Goal: Understand process/instructions

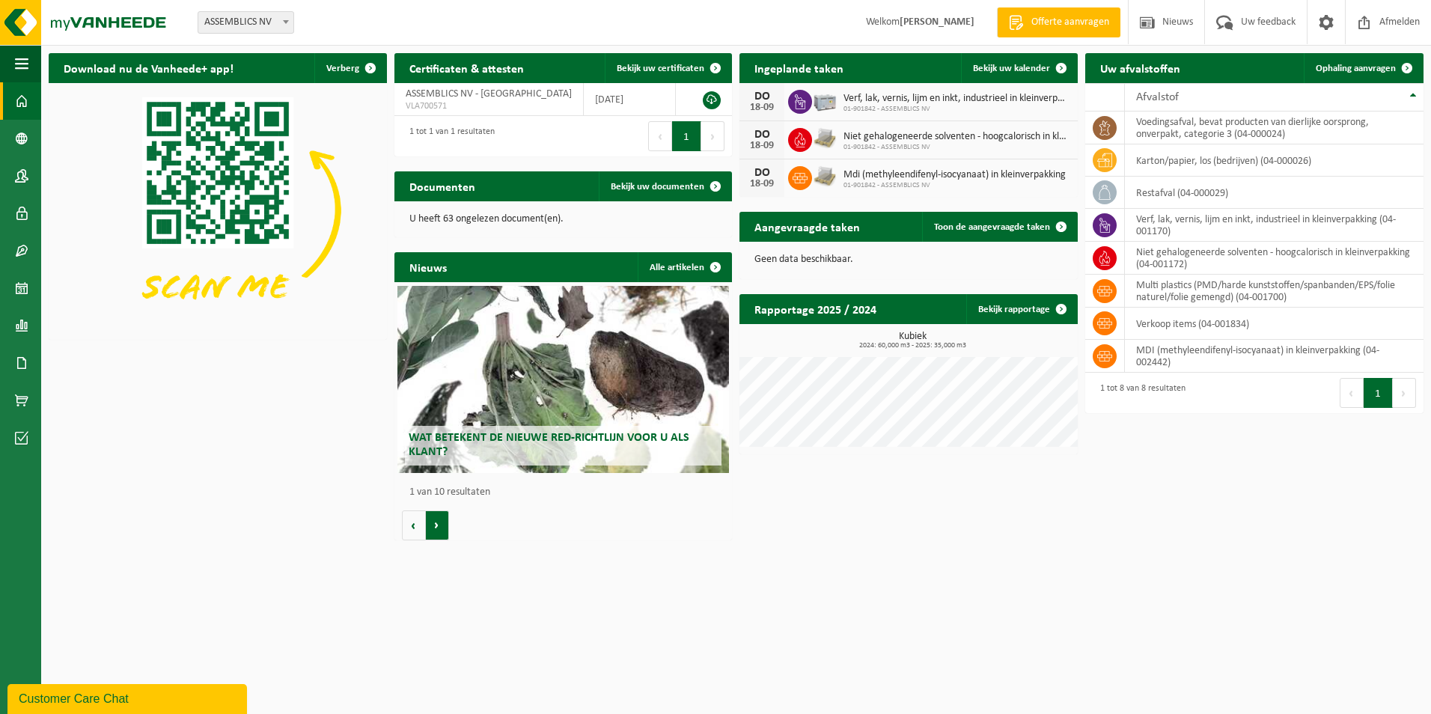
click at [437, 530] on button "Volgende" at bounding box center [437, 526] width 23 height 30
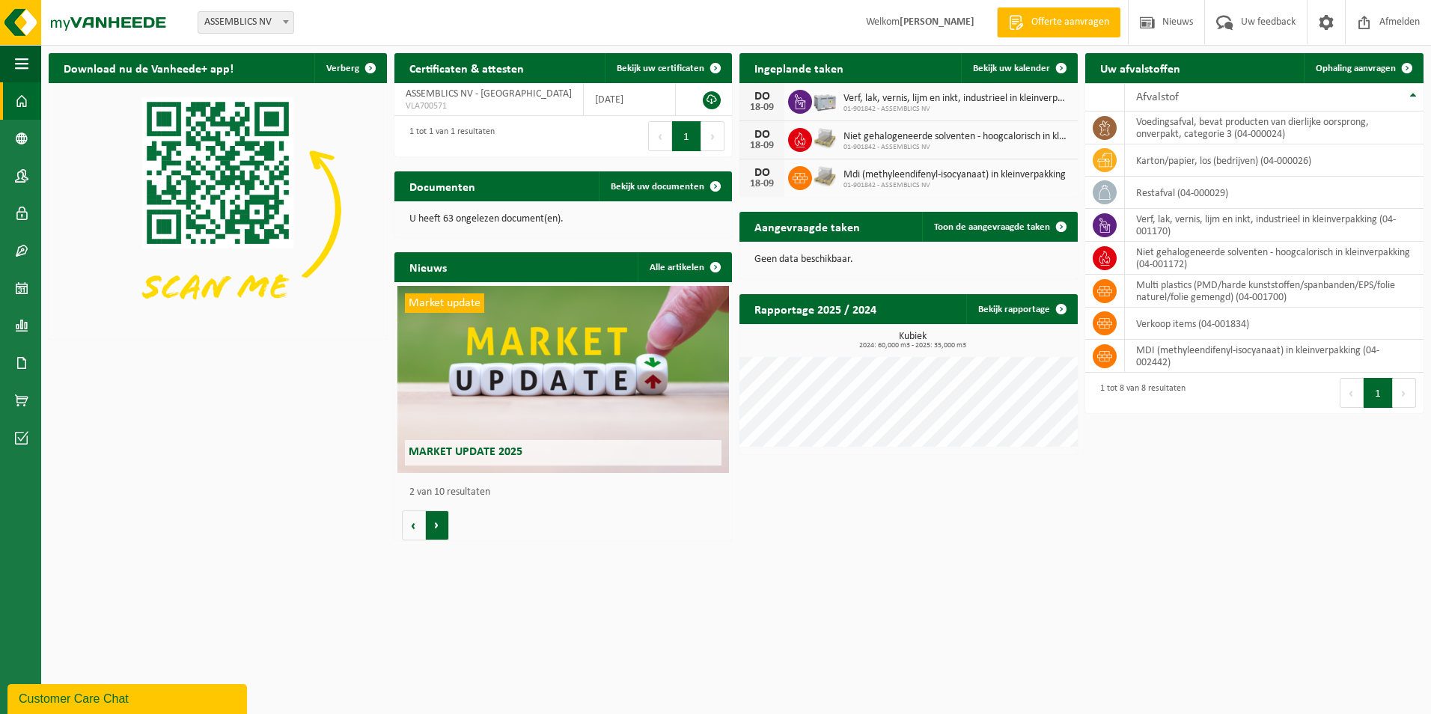
click at [437, 530] on button "Volgende" at bounding box center [437, 526] width 23 height 30
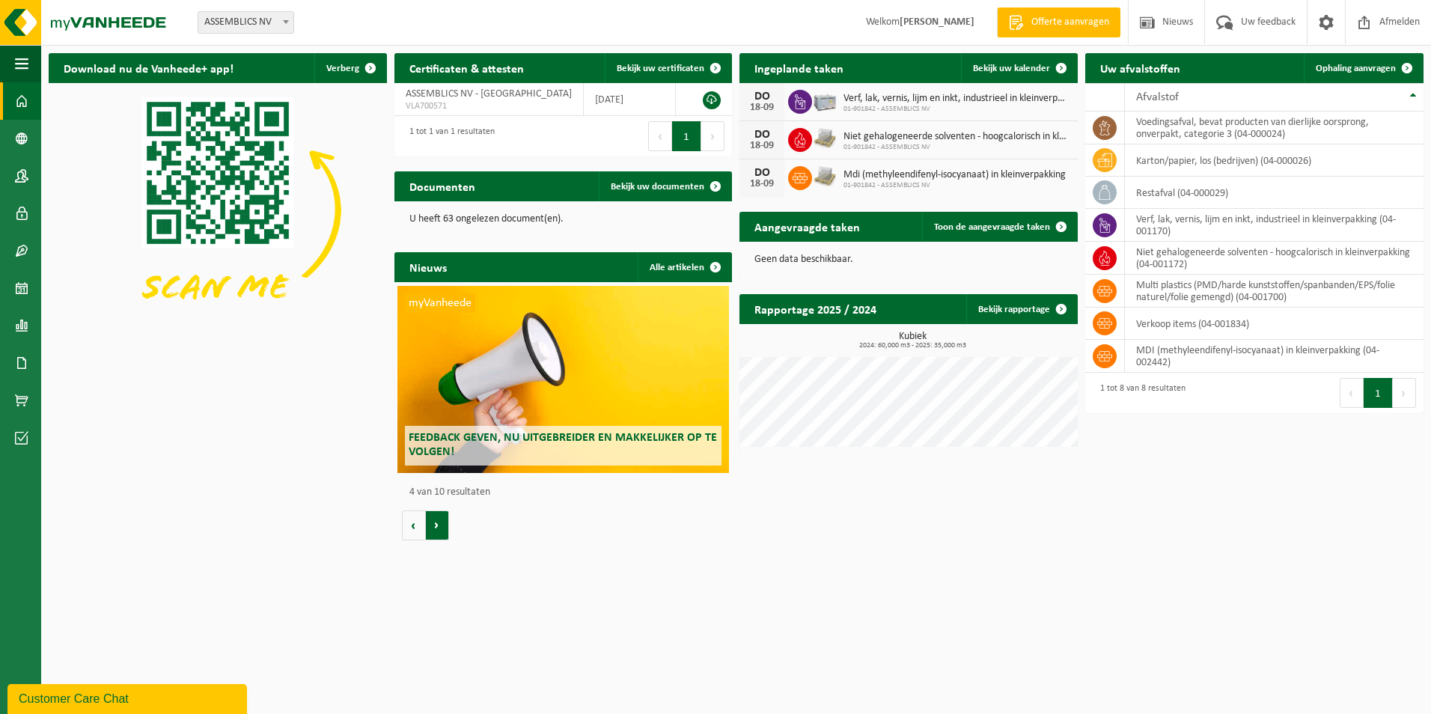
click at [437, 530] on button "Volgende" at bounding box center [437, 526] width 23 height 30
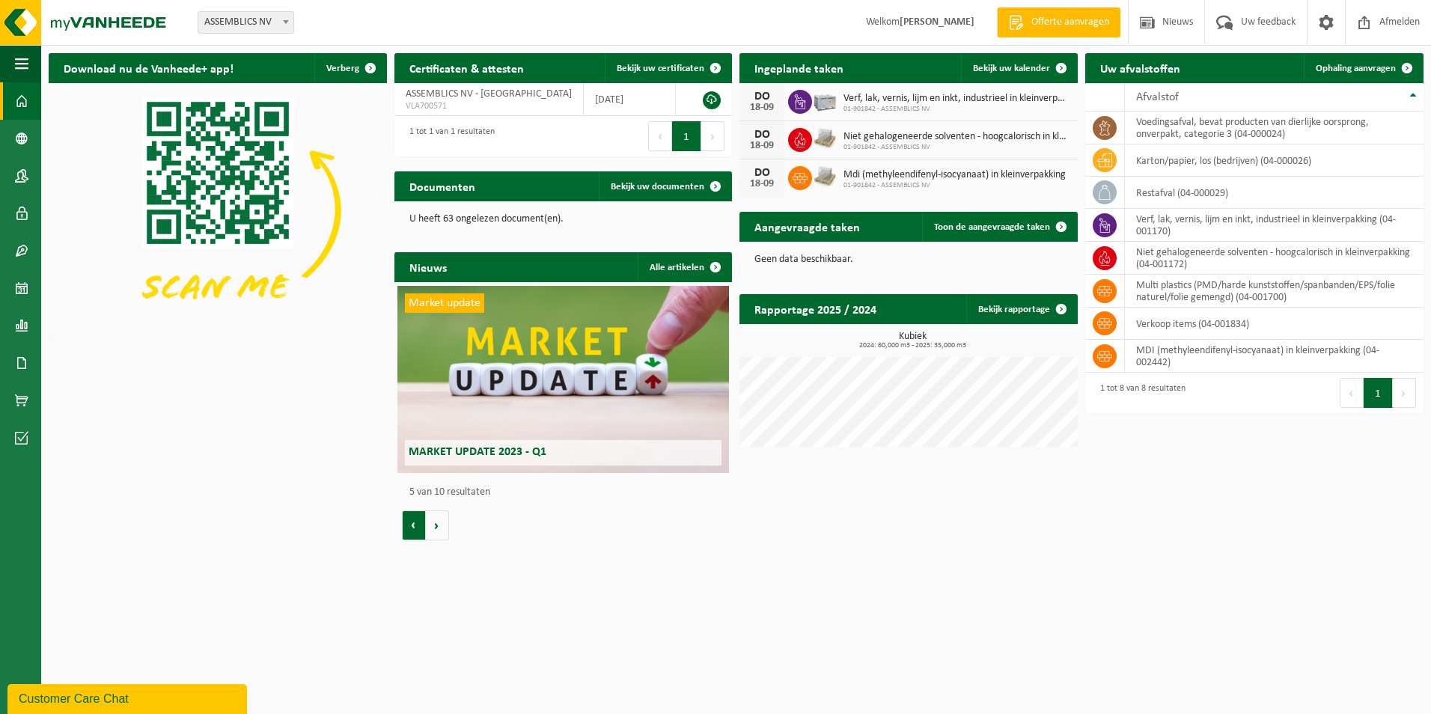
click at [402, 525] on button "Vorige" at bounding box center [414, 526] width 24 height 30
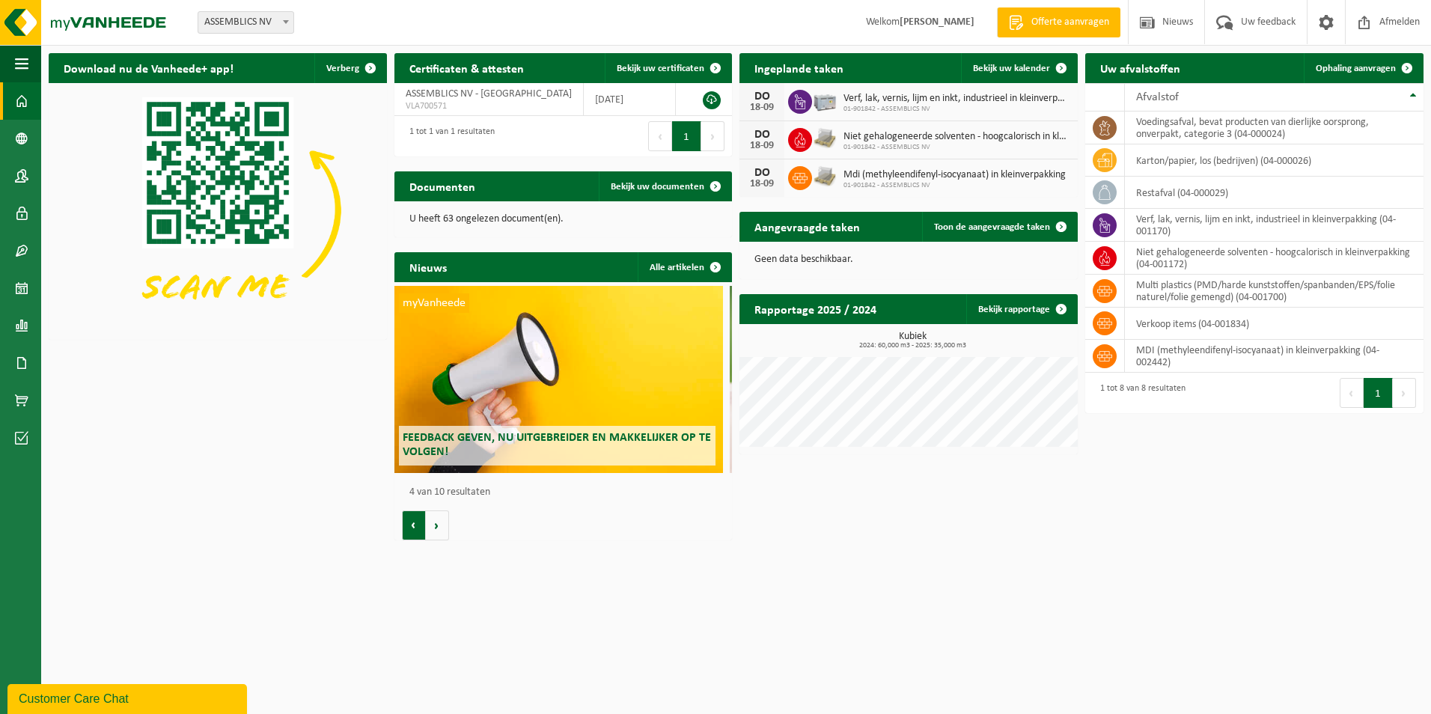
scroll to position [0, 1014]
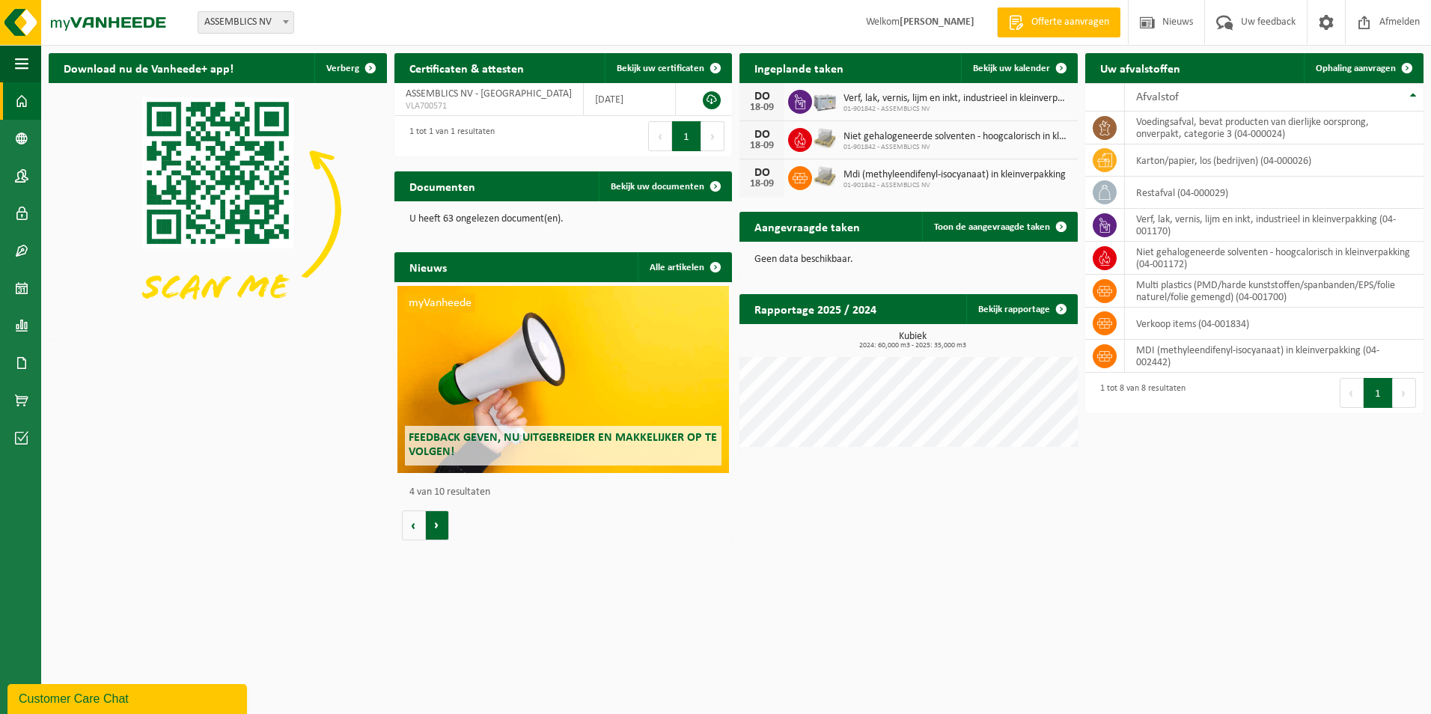
click at [433, 525] on button "Volgende" at bounding box center [437, 526] width 23 height 30
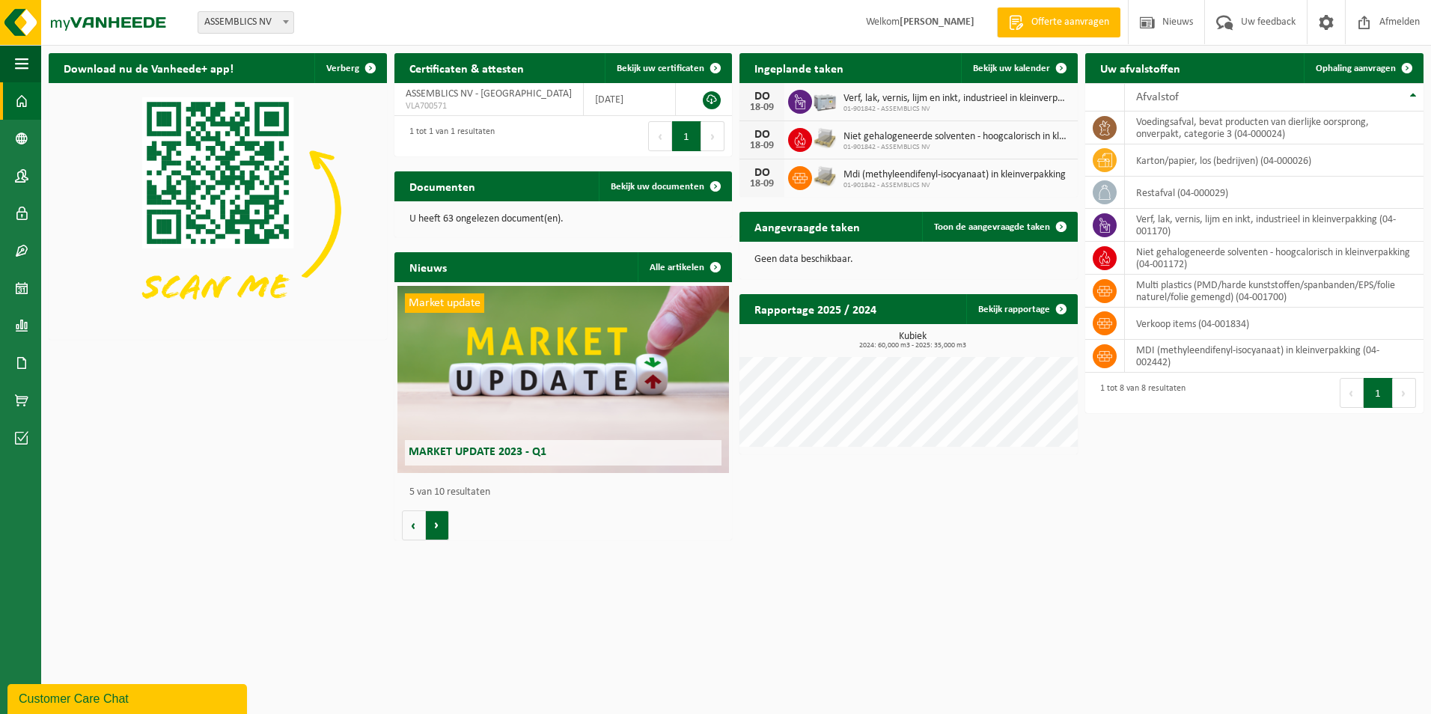
click at [433, 525] on button "Volgende" at bounding box center [437, 526] width 23 height 30
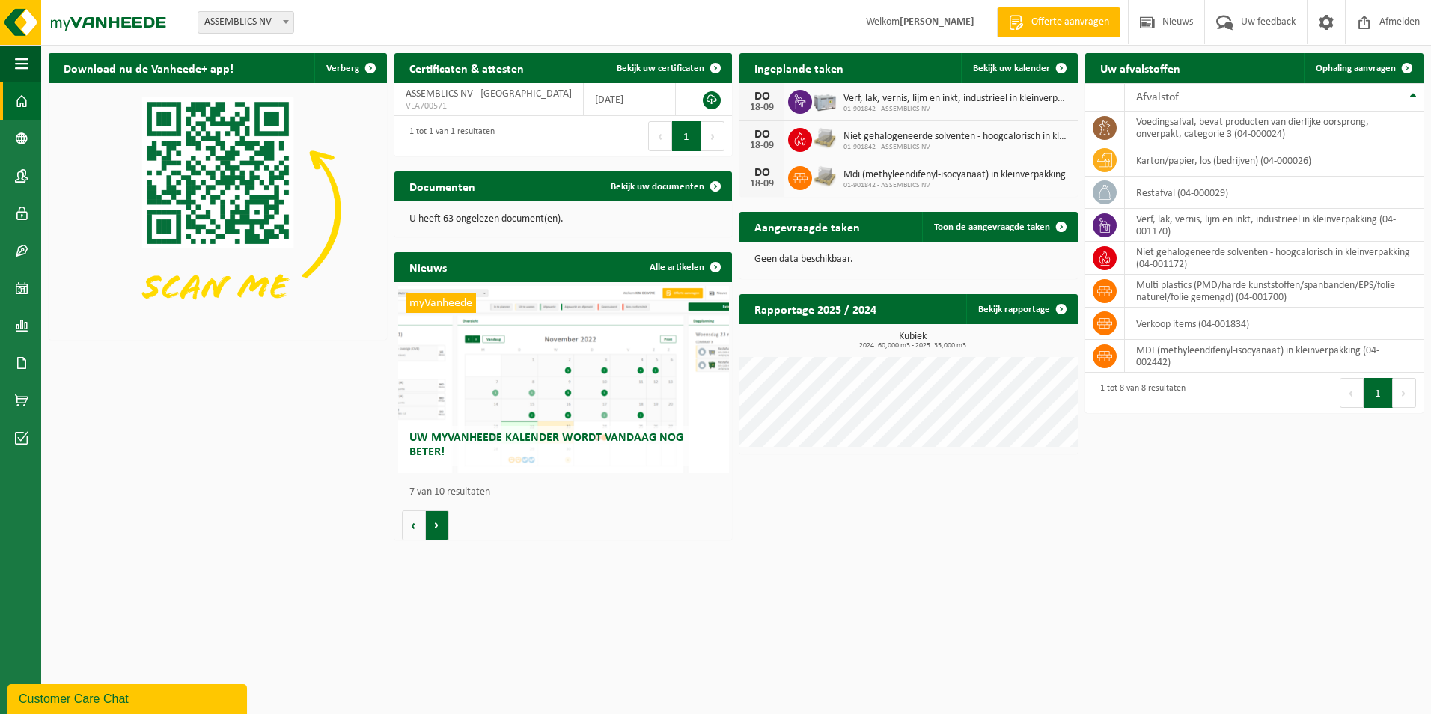
click at [437, 525] on button "Volgende" at bounding box center [437, 526] width 23 height 30
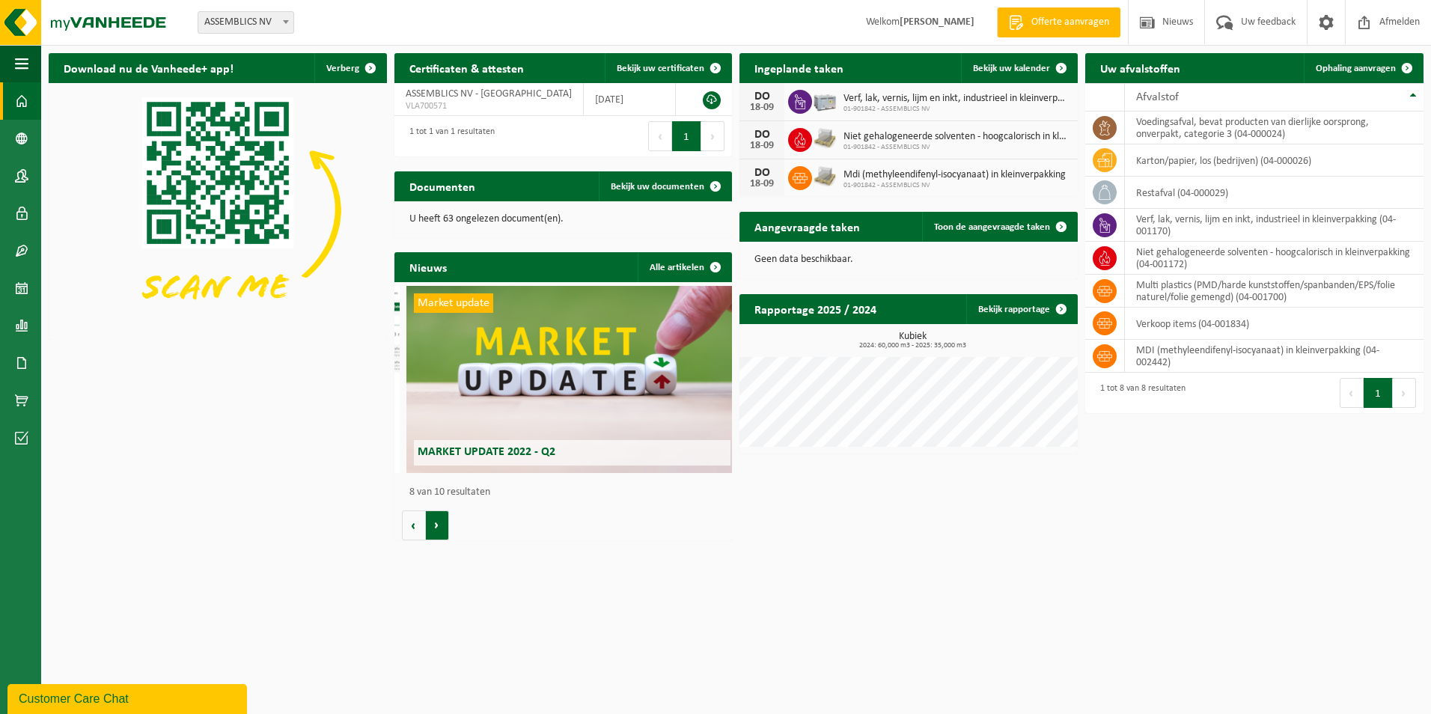
click at [437, 525] on button "Volgende" at bounding box center [437, 526] width 23 height 30
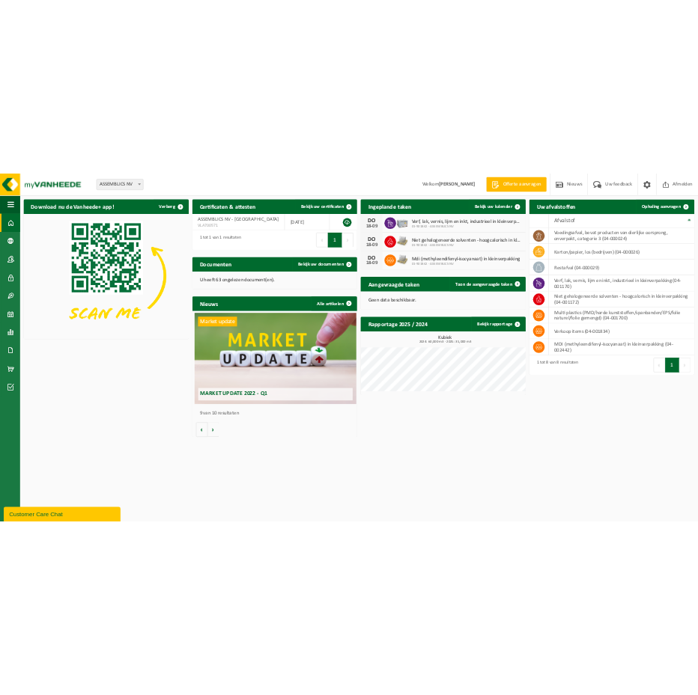
scroll to position [0, 2705]
